Goal: Navigation & Orientation: Find specific page/section

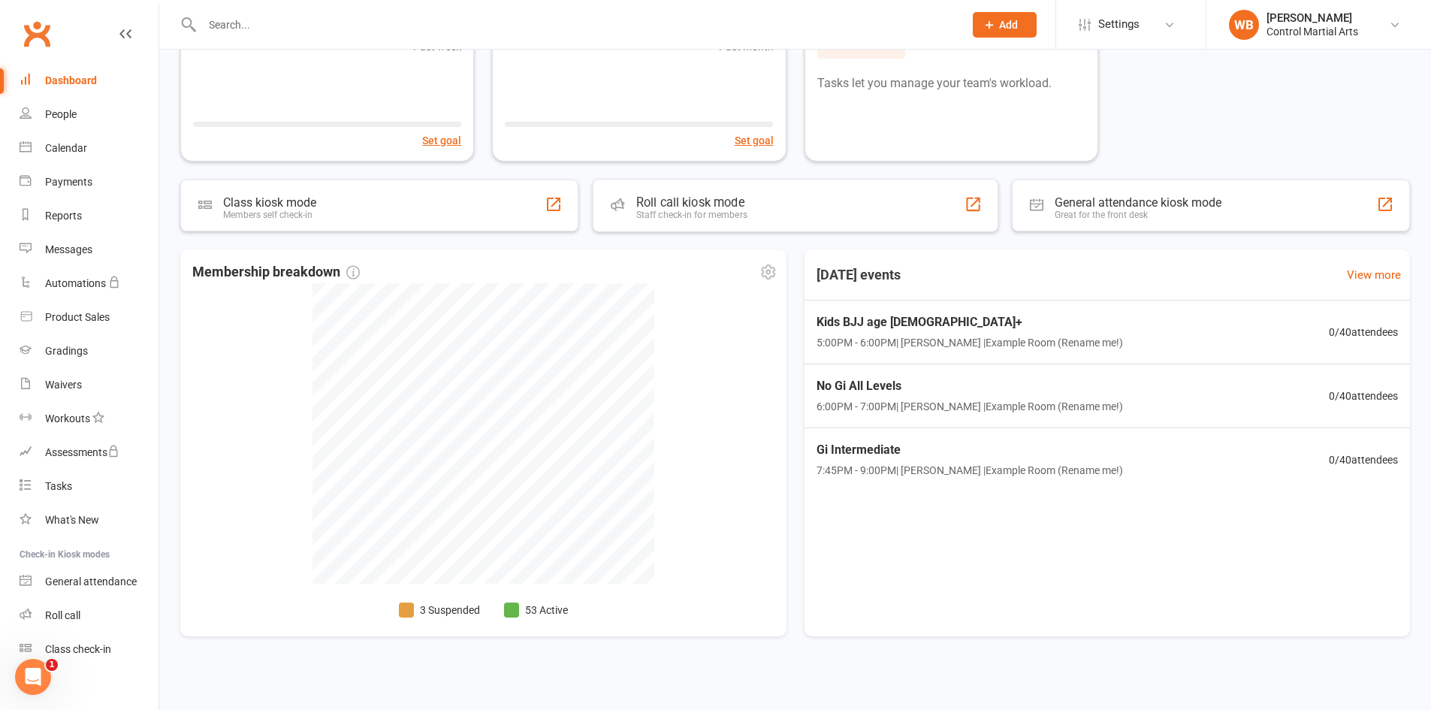
scroll to position [150, 0]
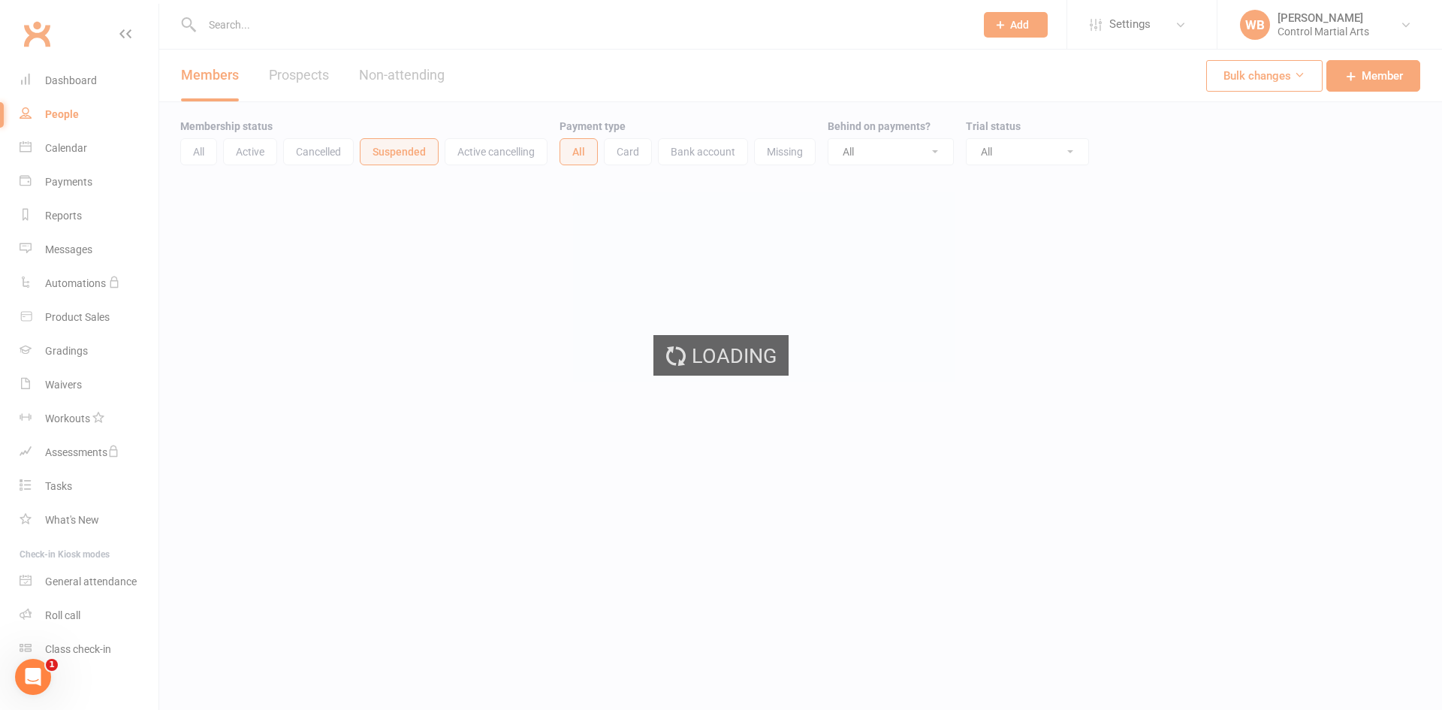
select select "25"
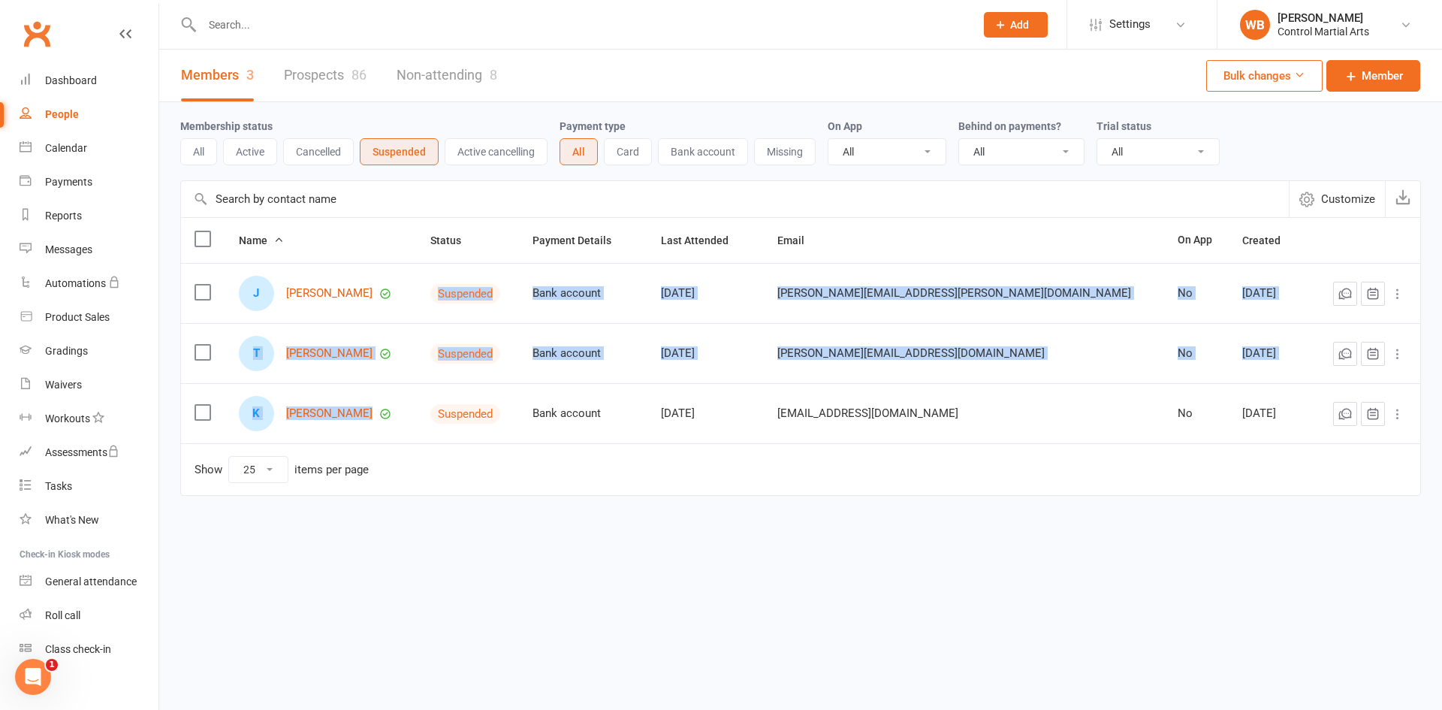
drag, startPoint x: 409, startPoint y: 264, endPoint x: 433, endPoint y: 442, distance: 180.3
click at [437, 421] on tbody "J [PERSON_NAME] Suspended Bank account [DATE] [PERSON_NAME][EMAIL_ADDRESS][PERS…" at bounding box center [800, 353] width 1239 height 180
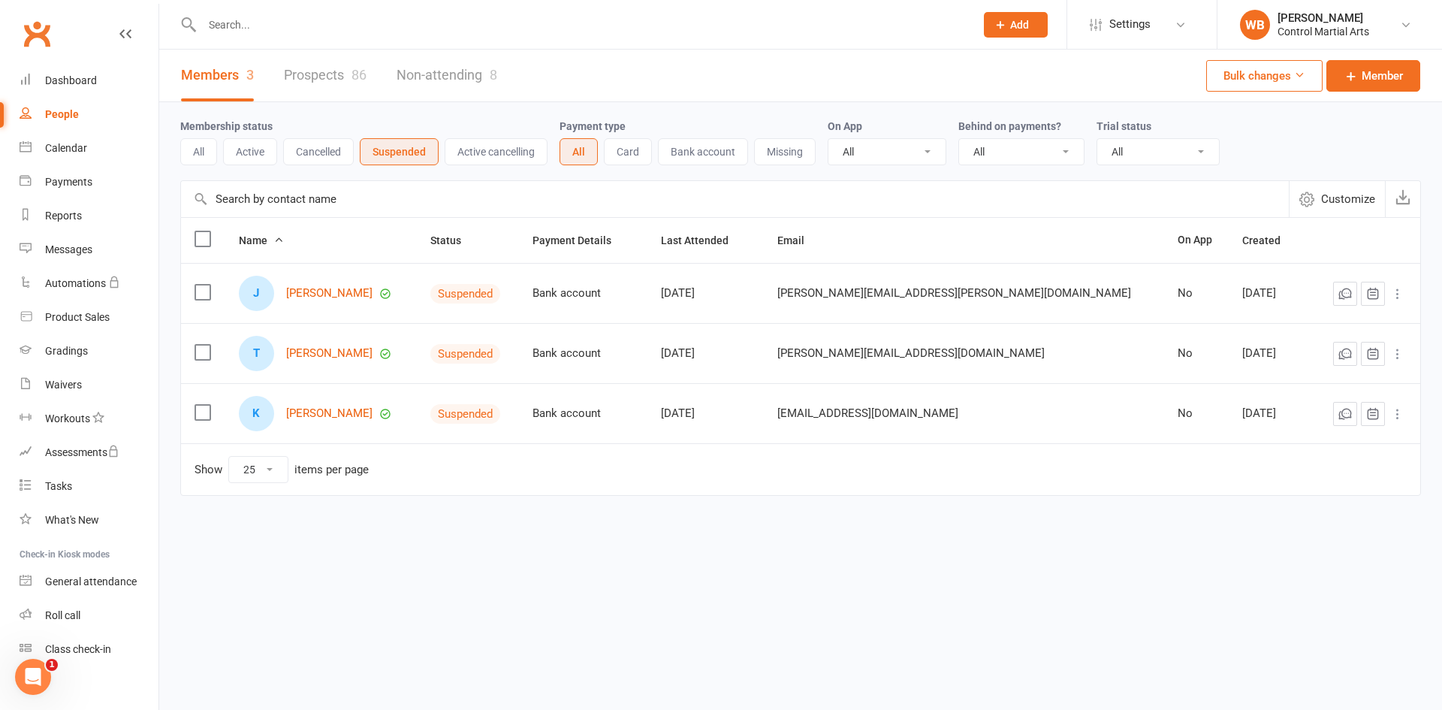
click at [432, 459] on td "Show 10 25 50 100 items per page" at bounding box center [800, 469] width 1239 height 52
click at [87, 89] on link "Dashboard" at bounding box center [89, 81] width 139 height 34
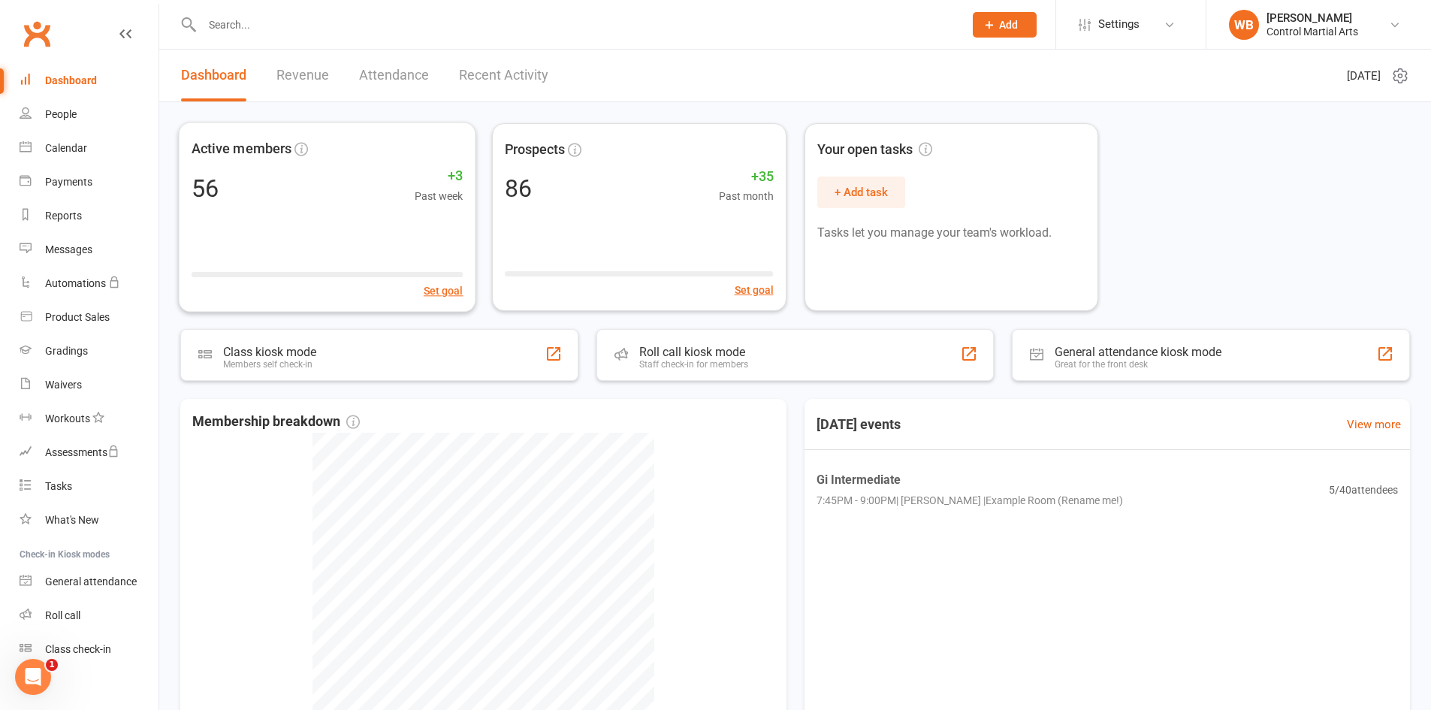
click at [303, 77] on link "Revenue" at bounding box center [302, 76] width 53 height 52
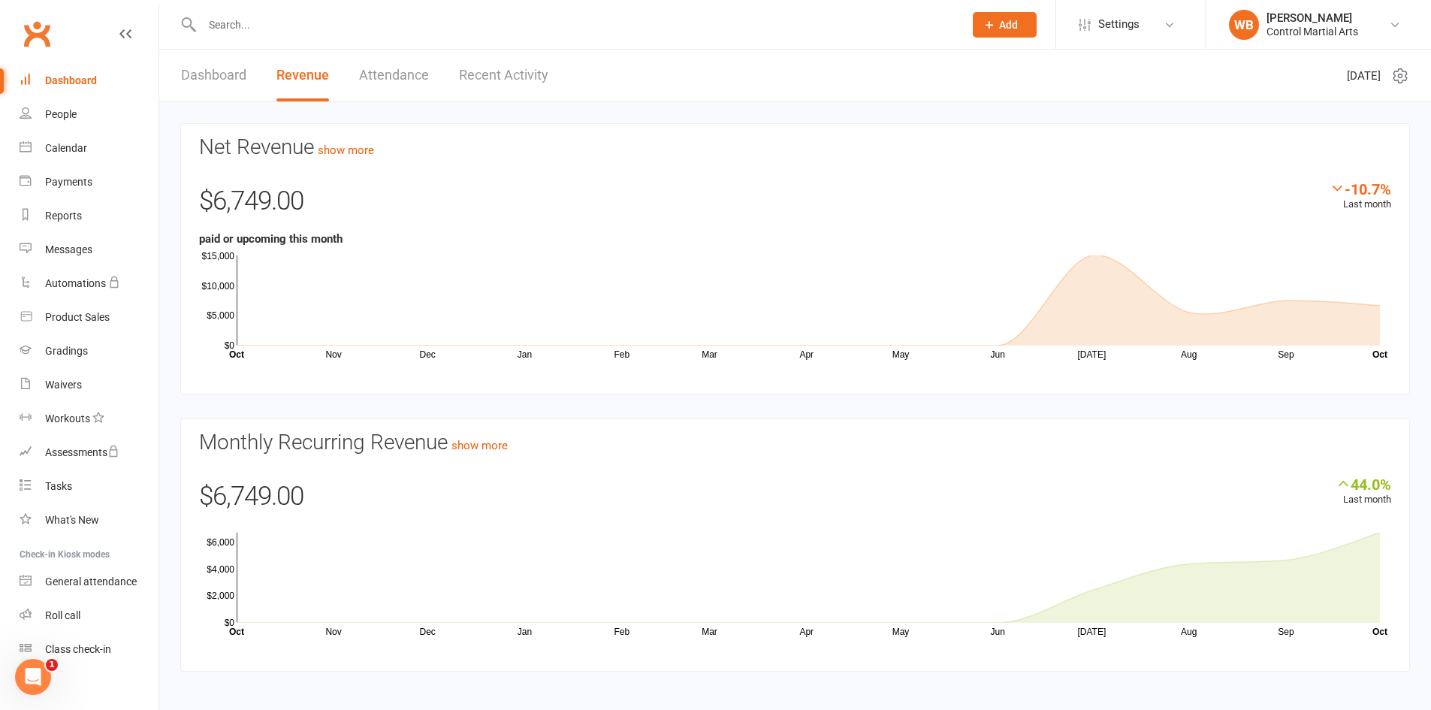
click at [38, 35] on link "Clubworx" at bounding box center [37, 34] width 38 height 38
